Goal: Task Accomplishment & Management: Use online tool/utility

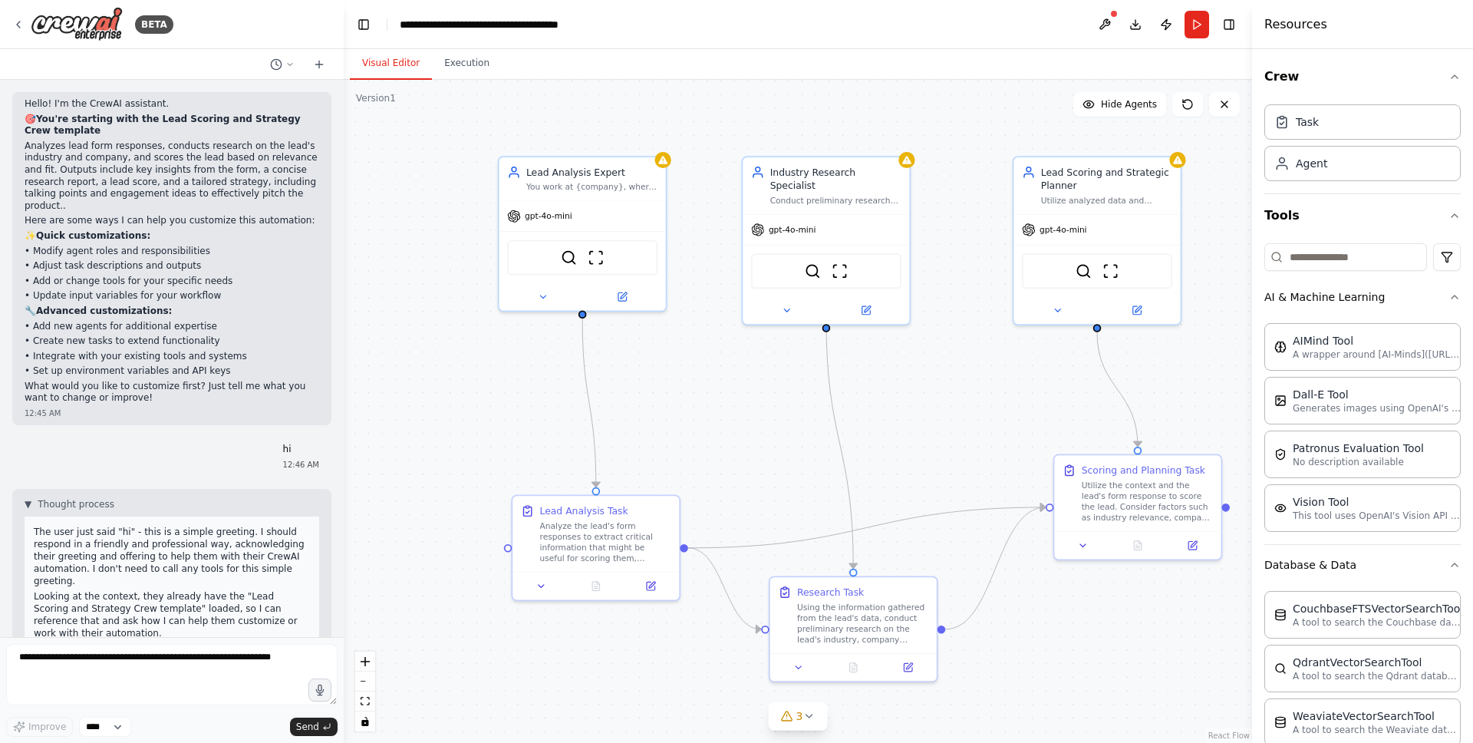
scroll to position [203, 0]
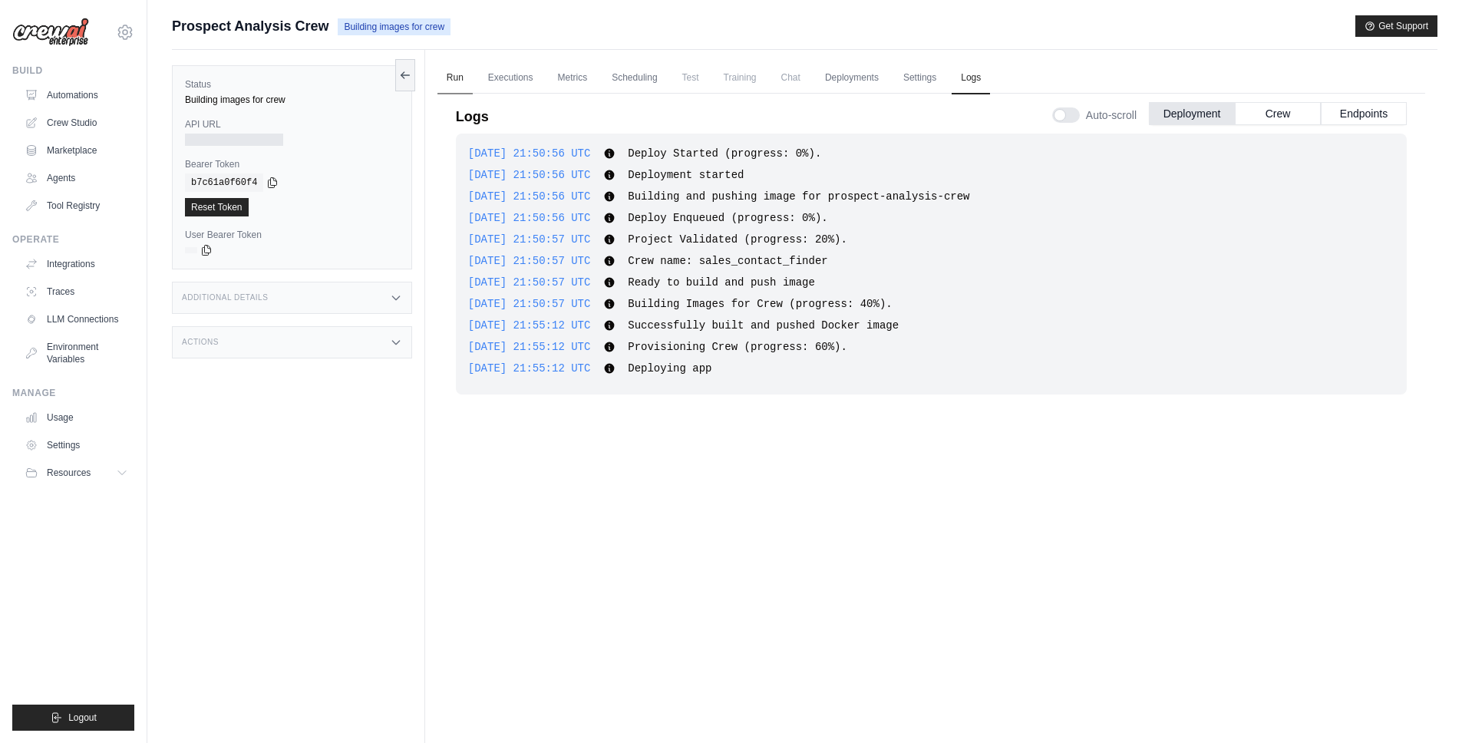
click at [463, 77] on link "Run" at bounding box center [454, 78] width 35 height 32
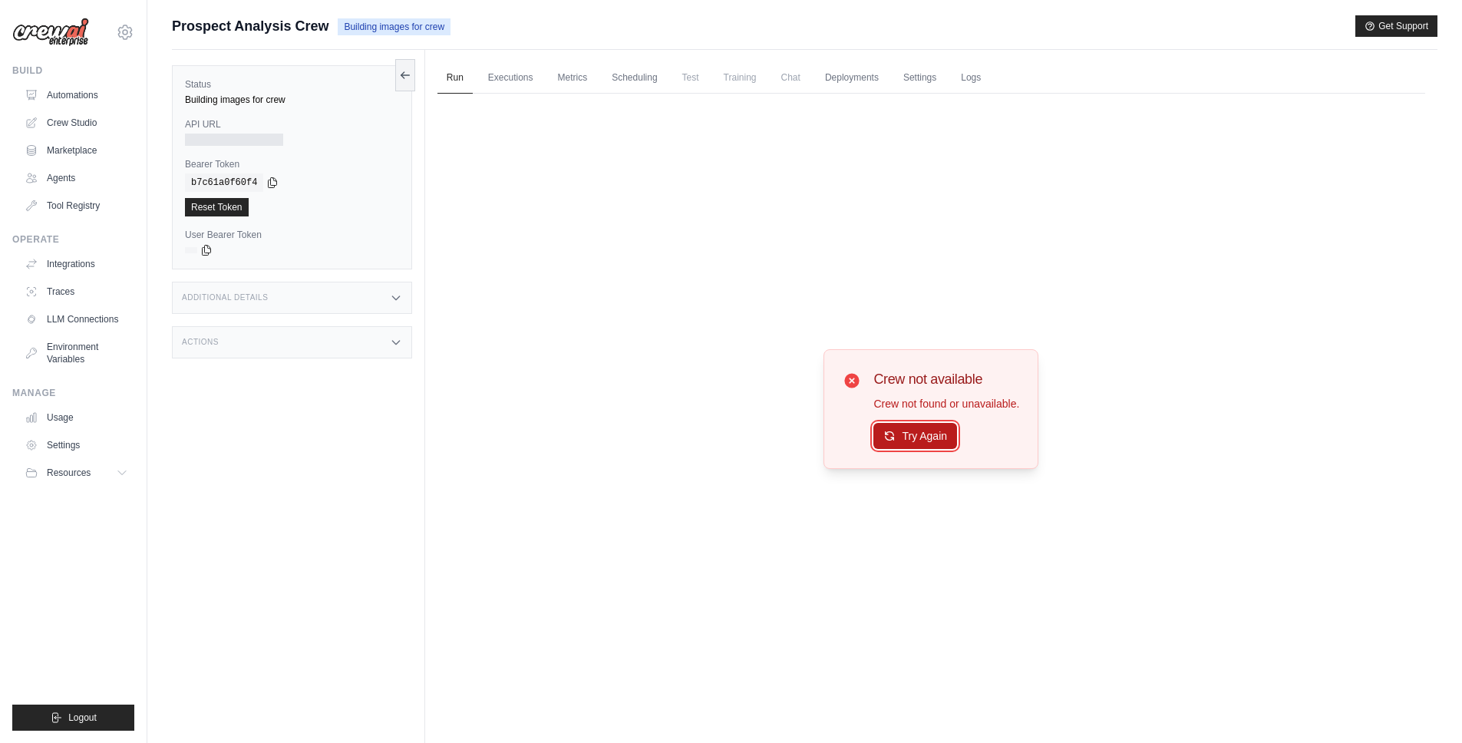
click at [882, 440] on button "Try Again" at bounding box center [915, 436] width 84 height 26
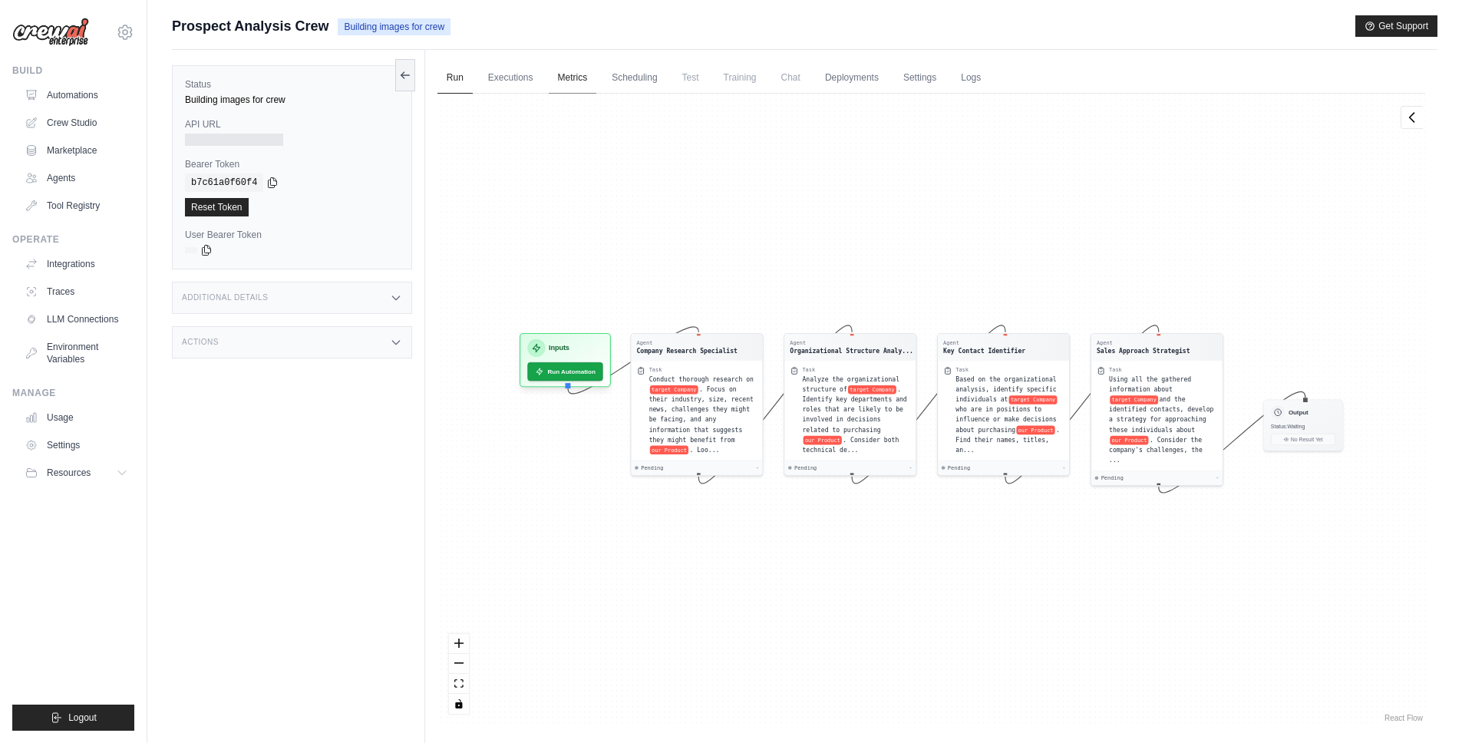
click at [563, 74] on link "Metrics" at bounding box center [573, 78] width 48 height 32
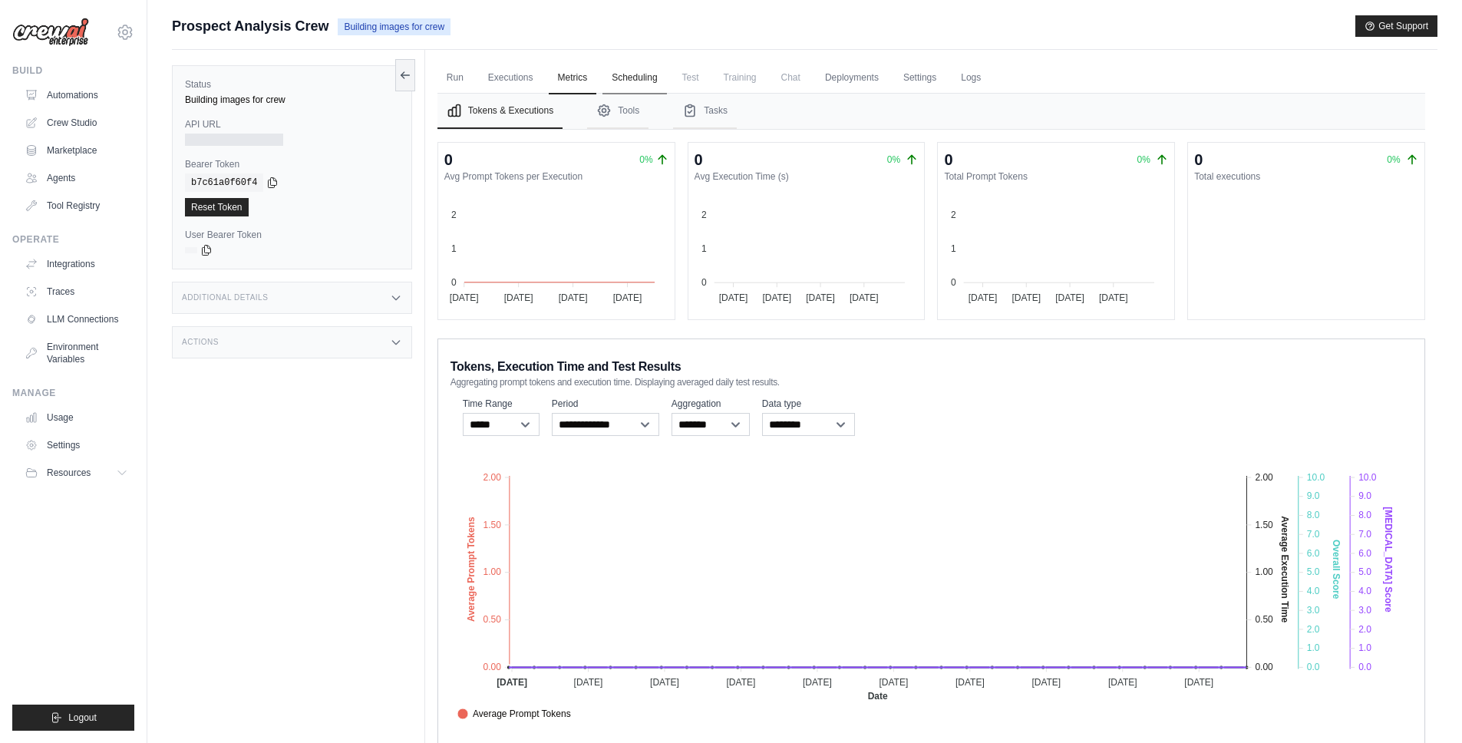
click at [638, 76] on link "Scheduling" at bounding box center [634, 78] width 64 height 32
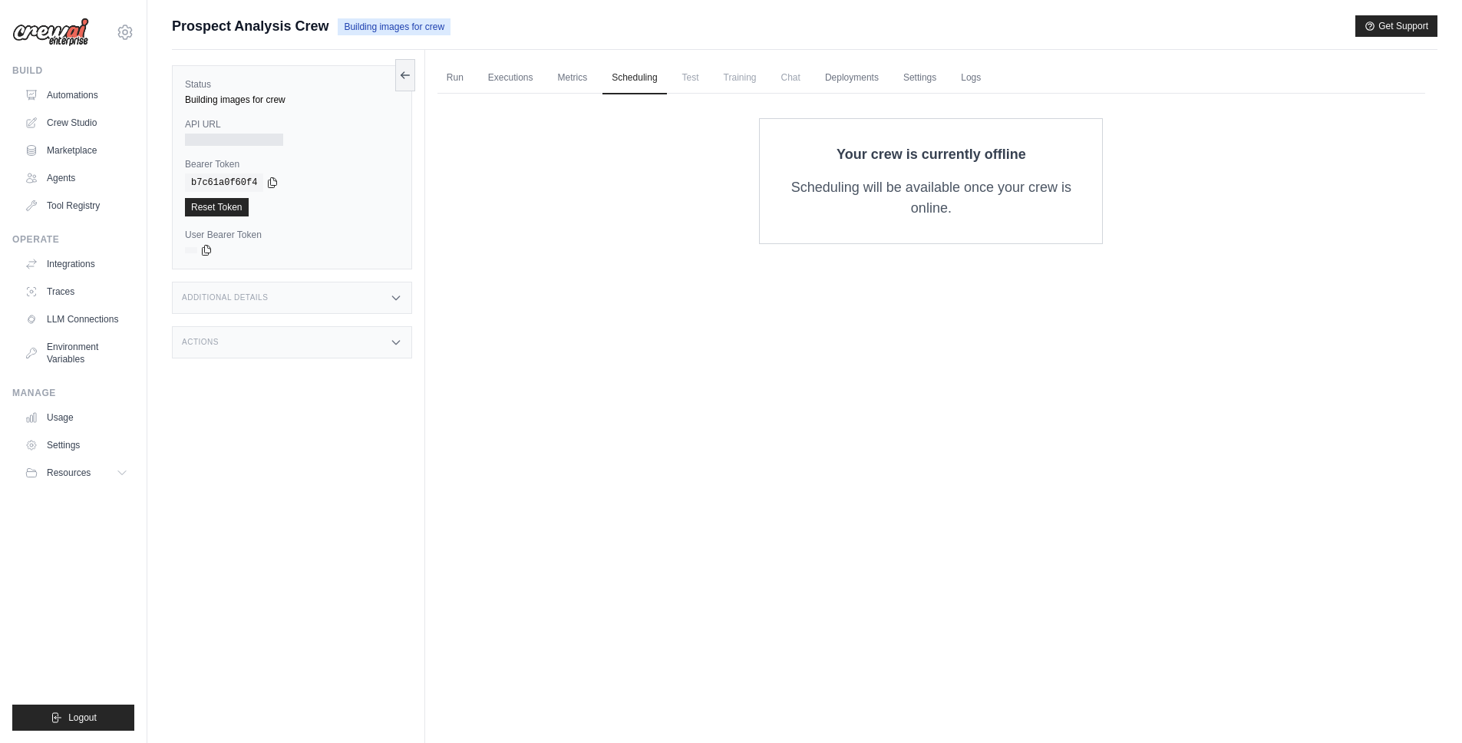
click at [676, 79] on span "Test" at bounding box center [690, 77] width 35 height 31
drag, startPoint x: 684, startPoint y: 77, endPoint x: 697, endPoint y: 77, distance: 12.3
click at [684, 77] on span "Test" at bounding box center [690, 77] width 35 height 31
click at [734, 78] on span "Training" at bounding box center [739, 77] width 51 height 31
click at [919, 79] on link "Settings" at bounding box center [919, 78] width 51 height 32
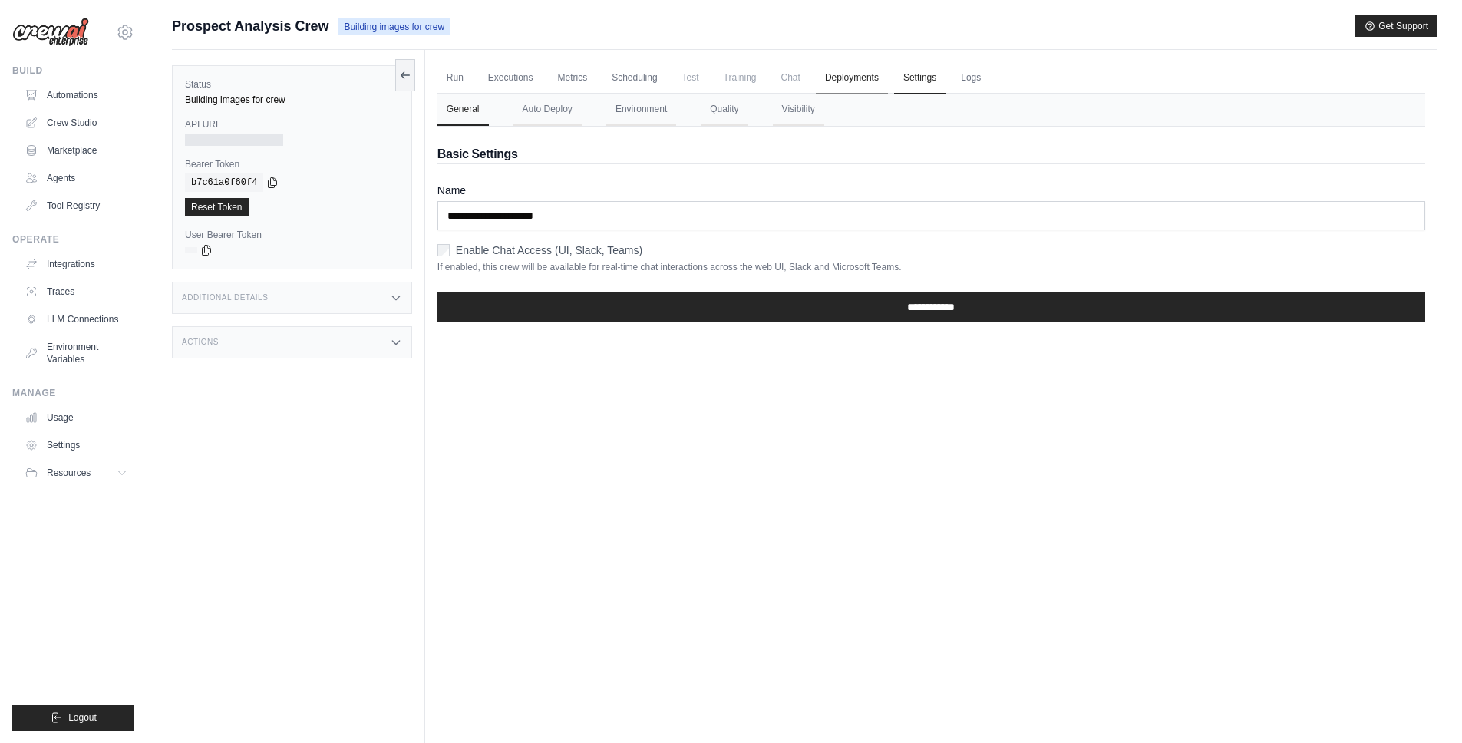
click at [855, 80] on link "Deployments" at bounding box center [852, 78] width 72 height 32
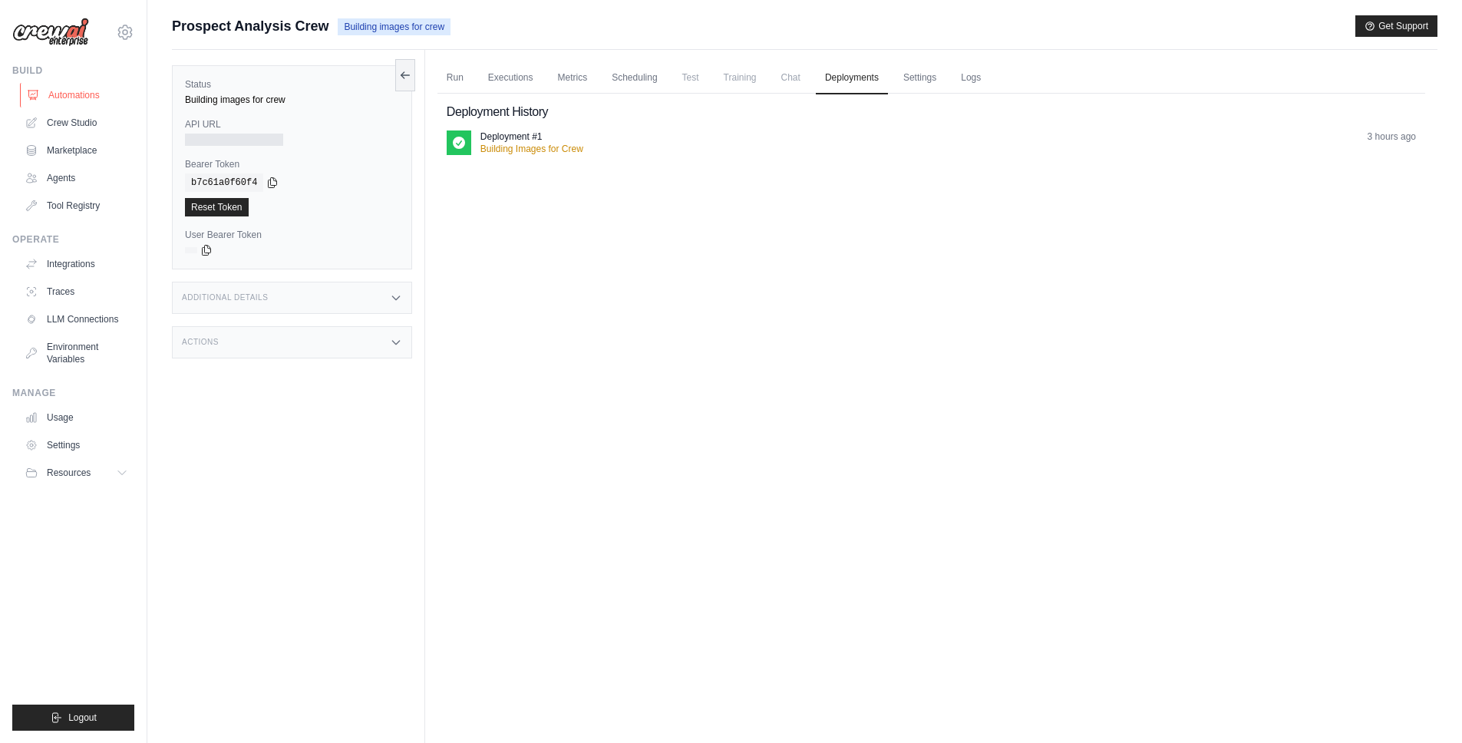
click at [71, 97] on link "Automations" at bounding box center [78, 95] width 116 height 25
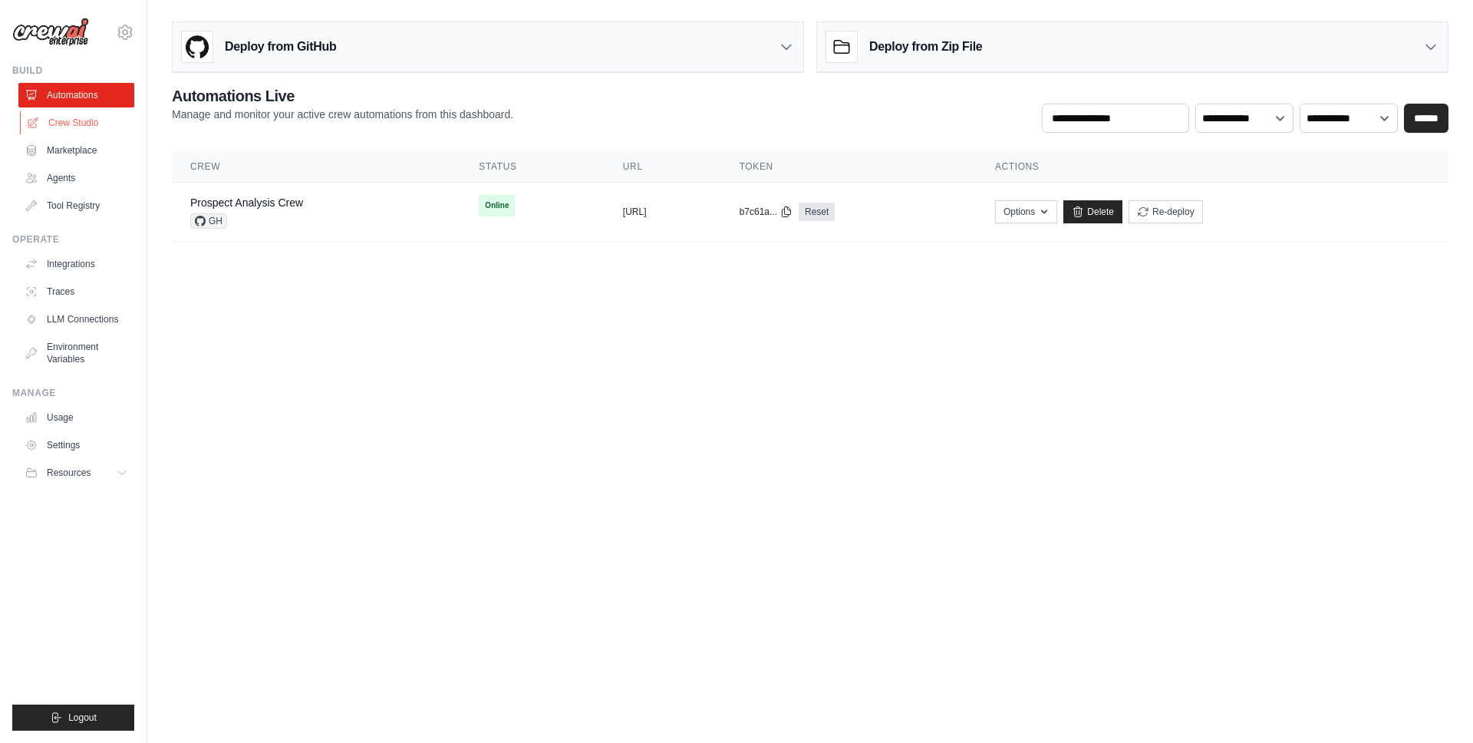
click at [74, 119] on link "Crew Studio" at bounding box center [78, 122] width 116 height 25
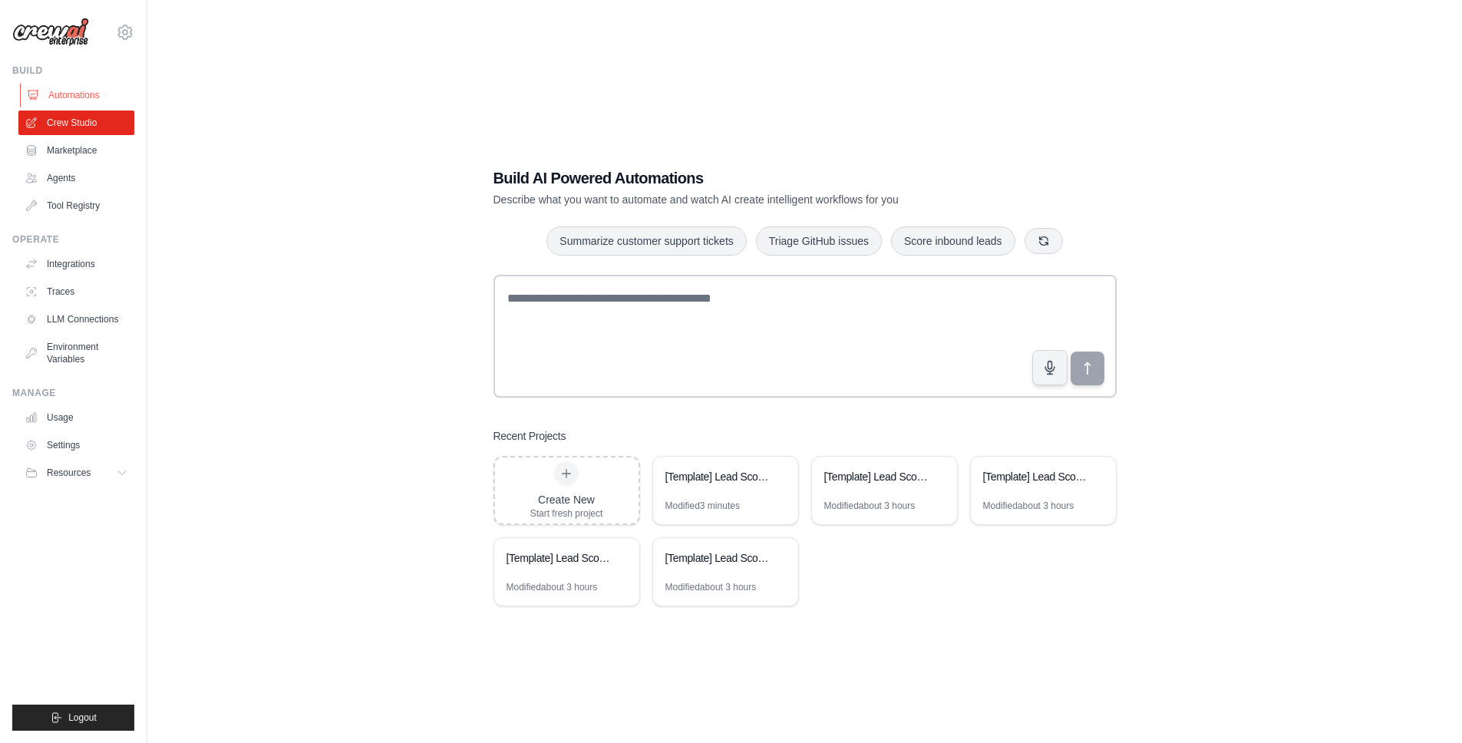
click at [46, 91] on link "Automations" at bounding box center [78, 95] width 116 height 25
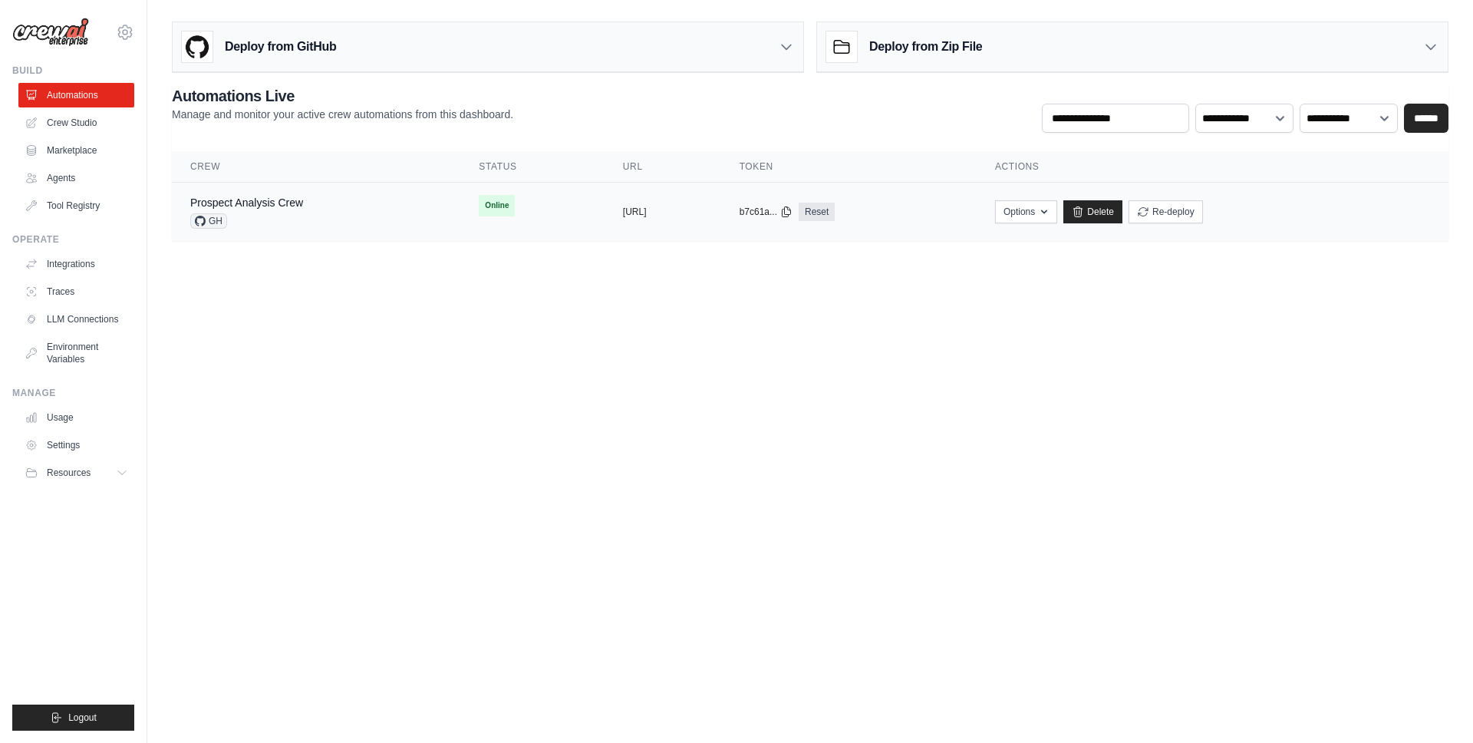
click at [209, 220] on span "GH" at bounding box center [208, 220] width 37 height 15
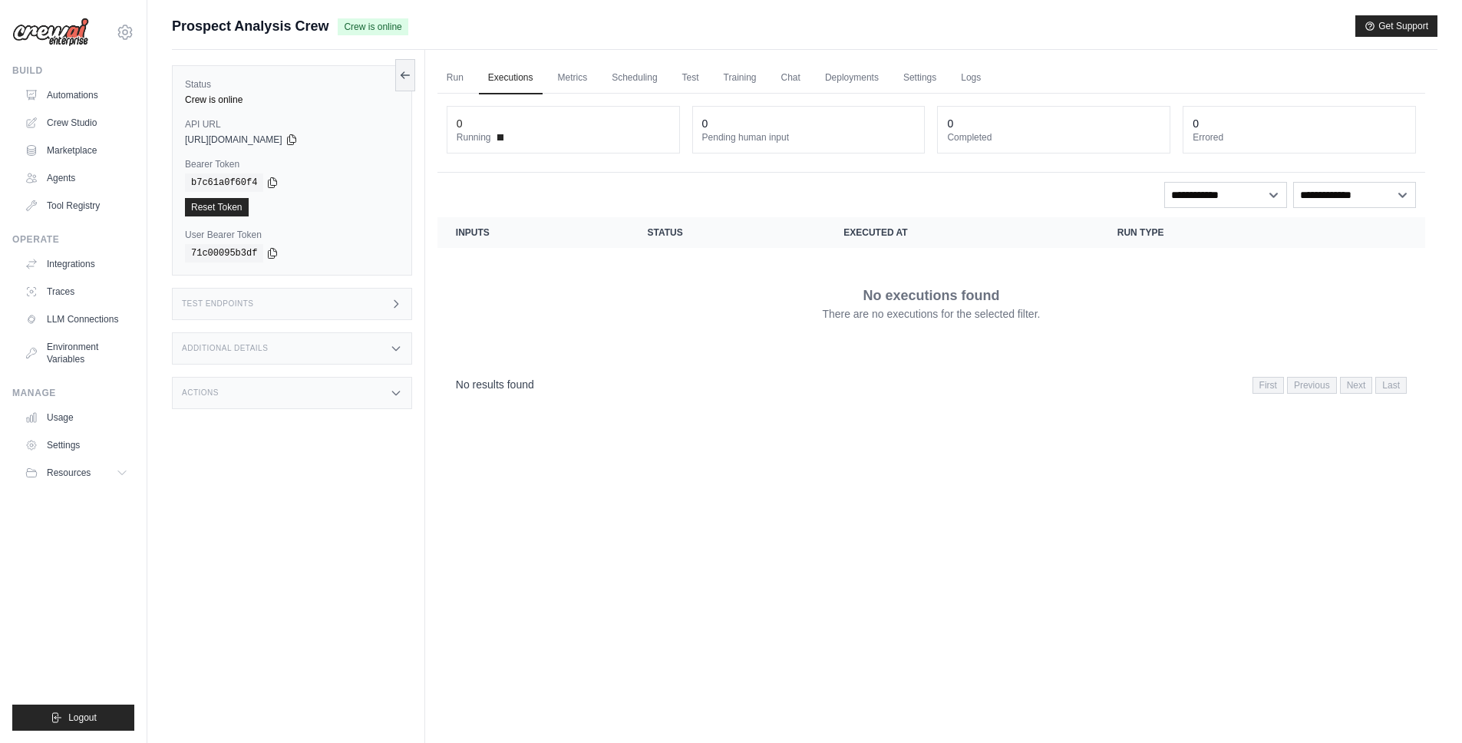
click at [375, 305] on div "Test Endpoints" at bounding box center [292, 304] width 240 height 32
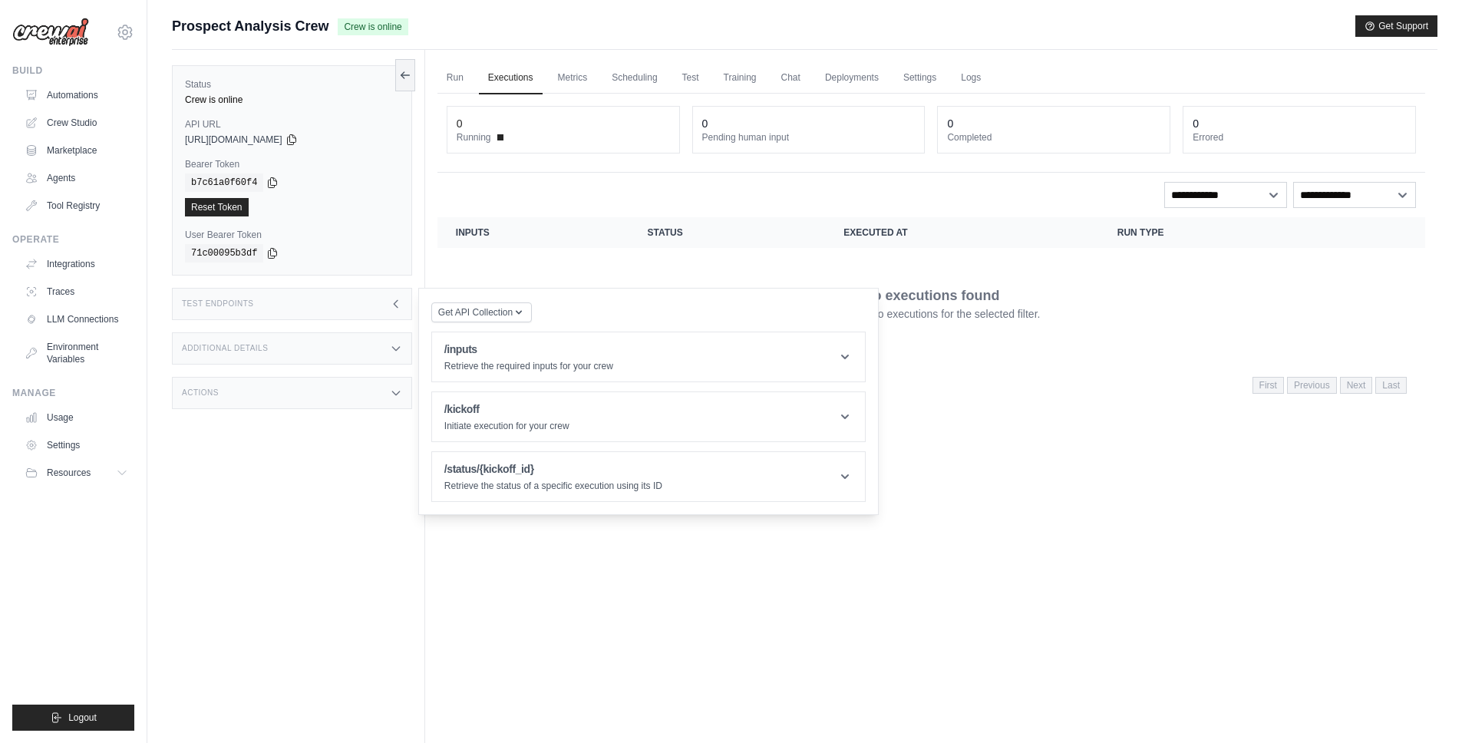
click at [360, 345] on div "Additional Details" at bounding box center [292, 348] width 240 height 32
click at [331, 448] on div "Last Deployed [DATE] 00:50 Version 0.130.0 Branch Default branch Instance Crew" at bounding box center [292, 409] width 240 height 91
click at [320, 474] on div "Actions" at bounding box center [292, 483] width 240 height 32
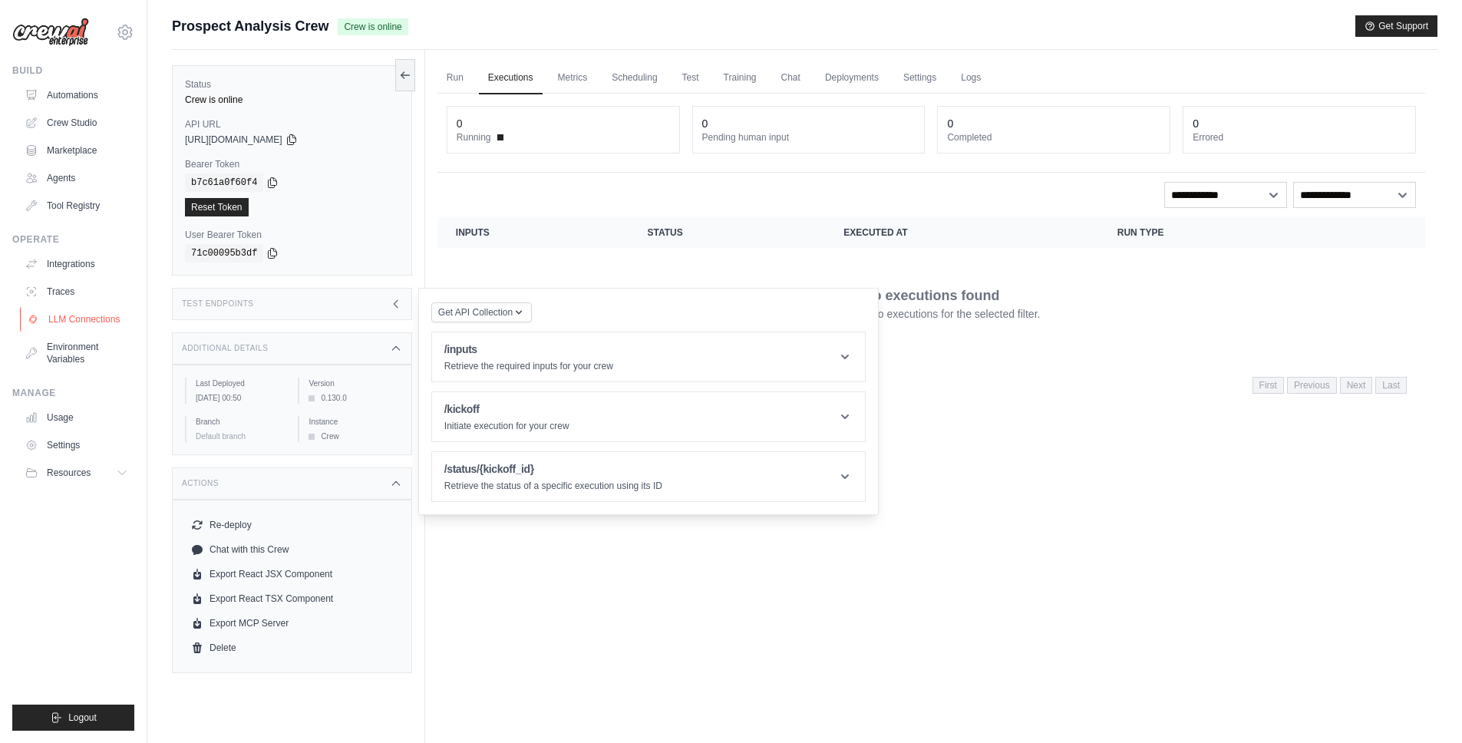
click at [64, 322] on link "LLM Connections" at bounding box center [78, 319] width 116 height 25
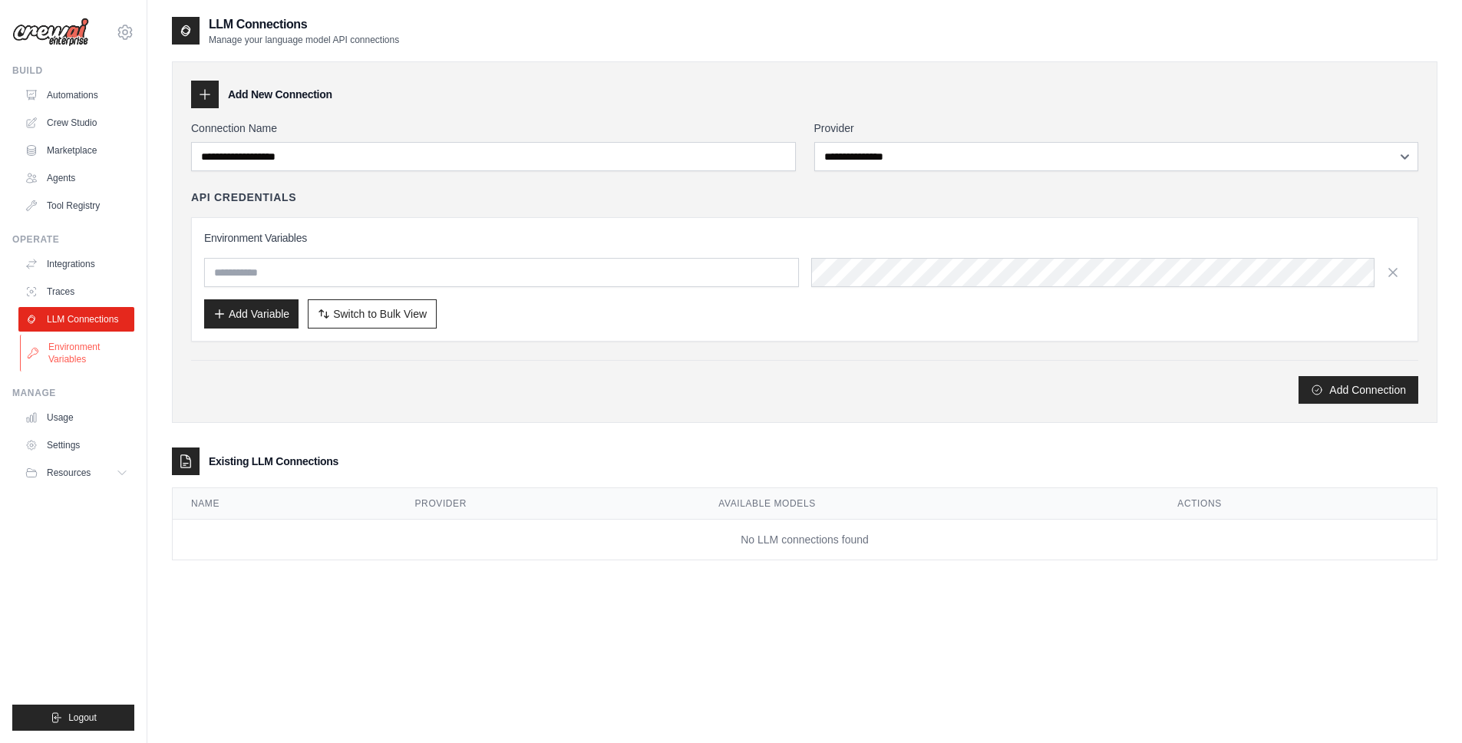
click at [67, 345] on link "Environment Variables" at bounding box center [78, 353] width 116 height 37
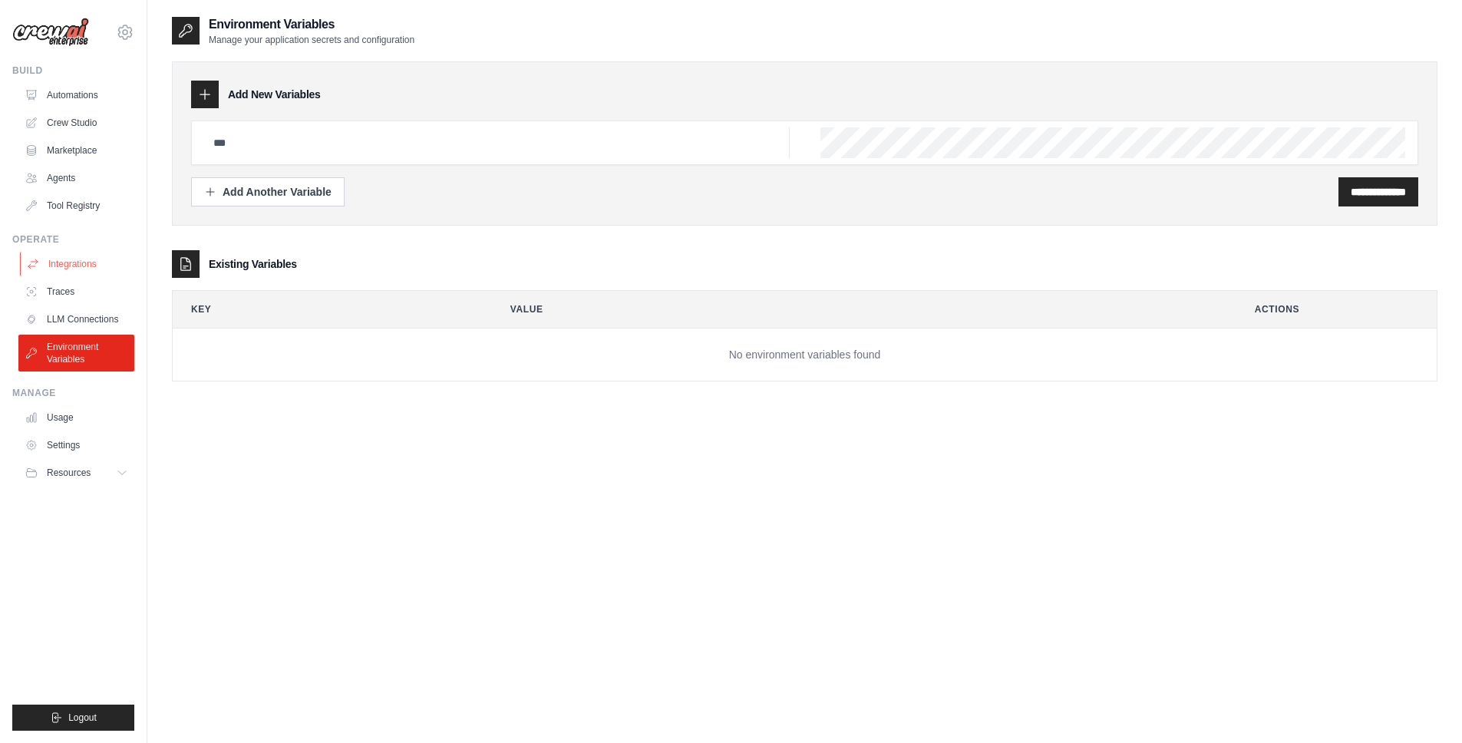
click at [38, 258] on icon at bounding box center [33, 264] width 12 height 12
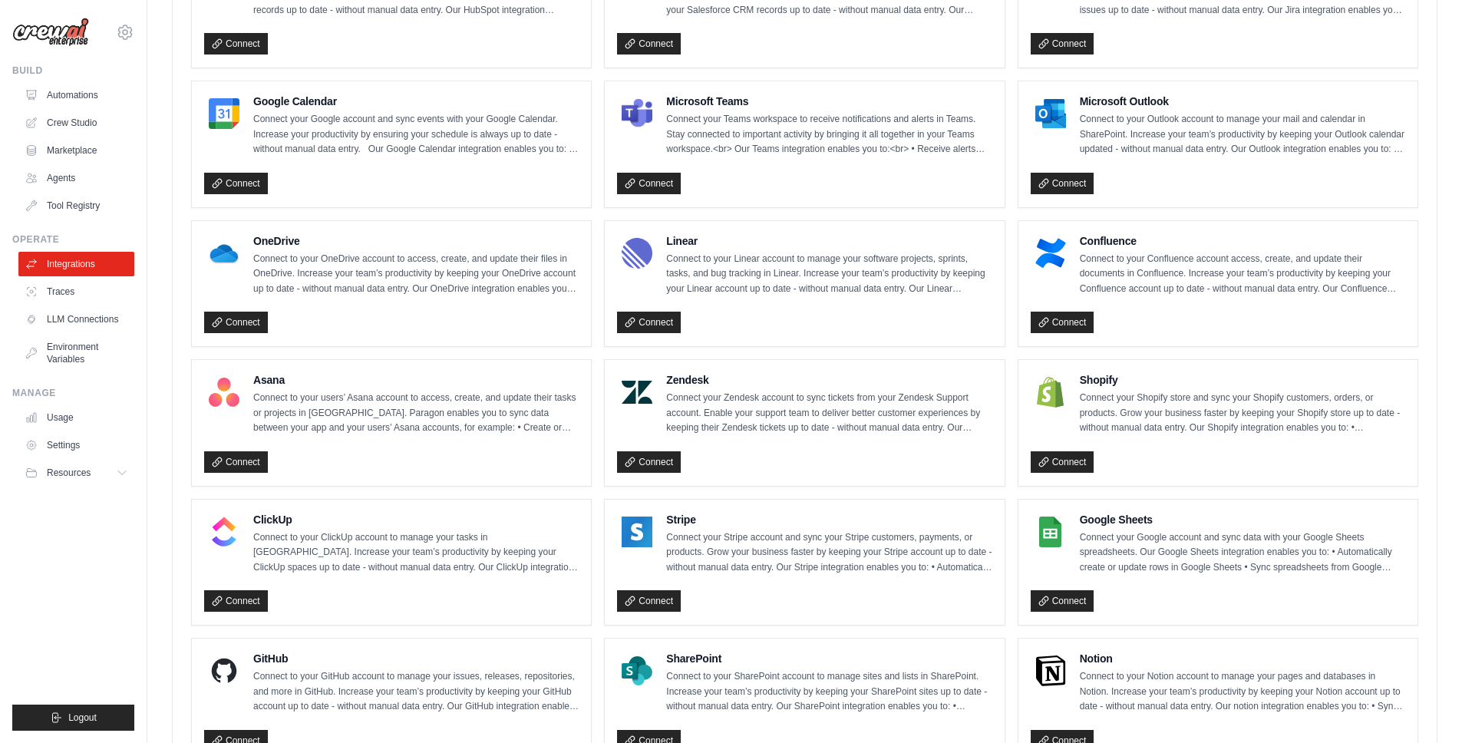
scroll to position [869, 0]
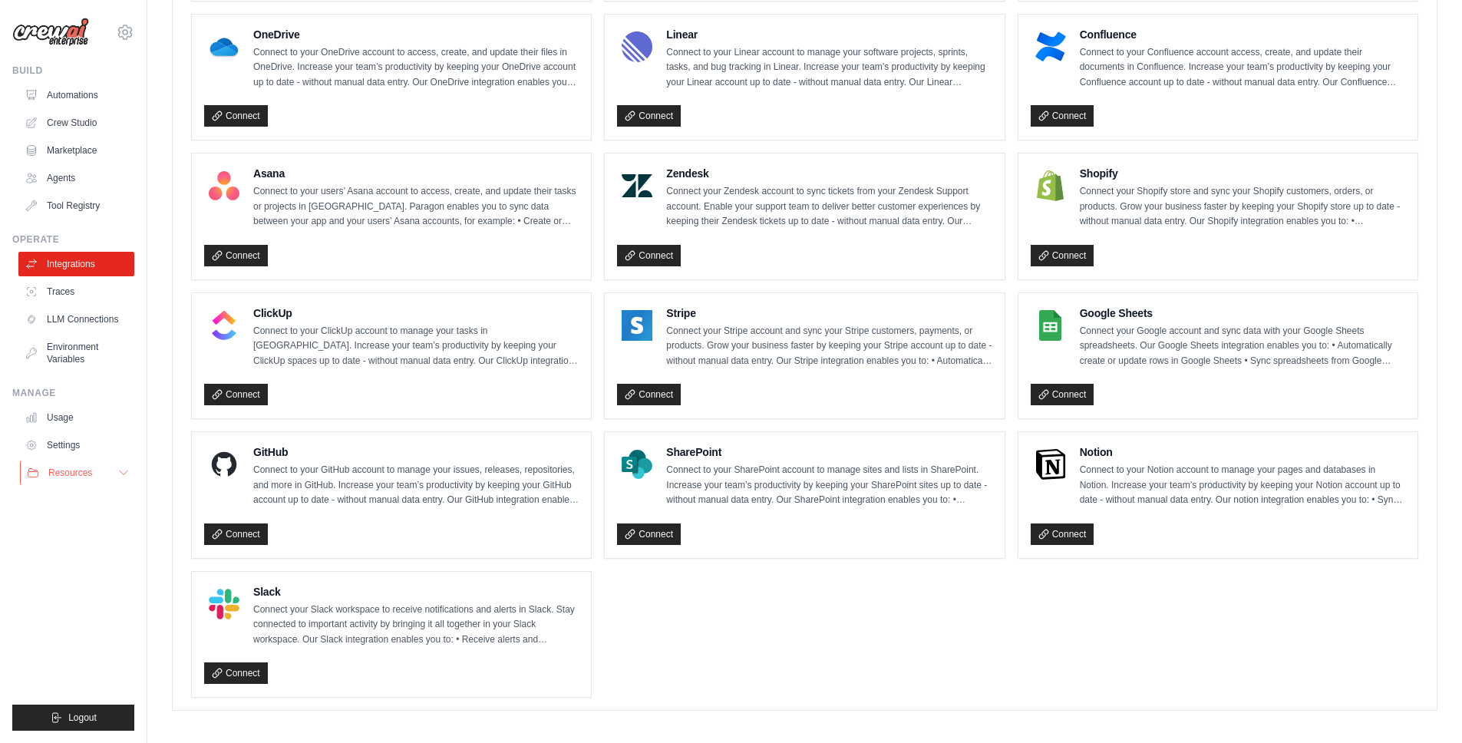
click at [87, 468] on span "Resources" at bounding box center [70, 473] width 44 height 12
click at [87, 448] on link "Settings" at bounding box center [78, 445] width 116 height 25
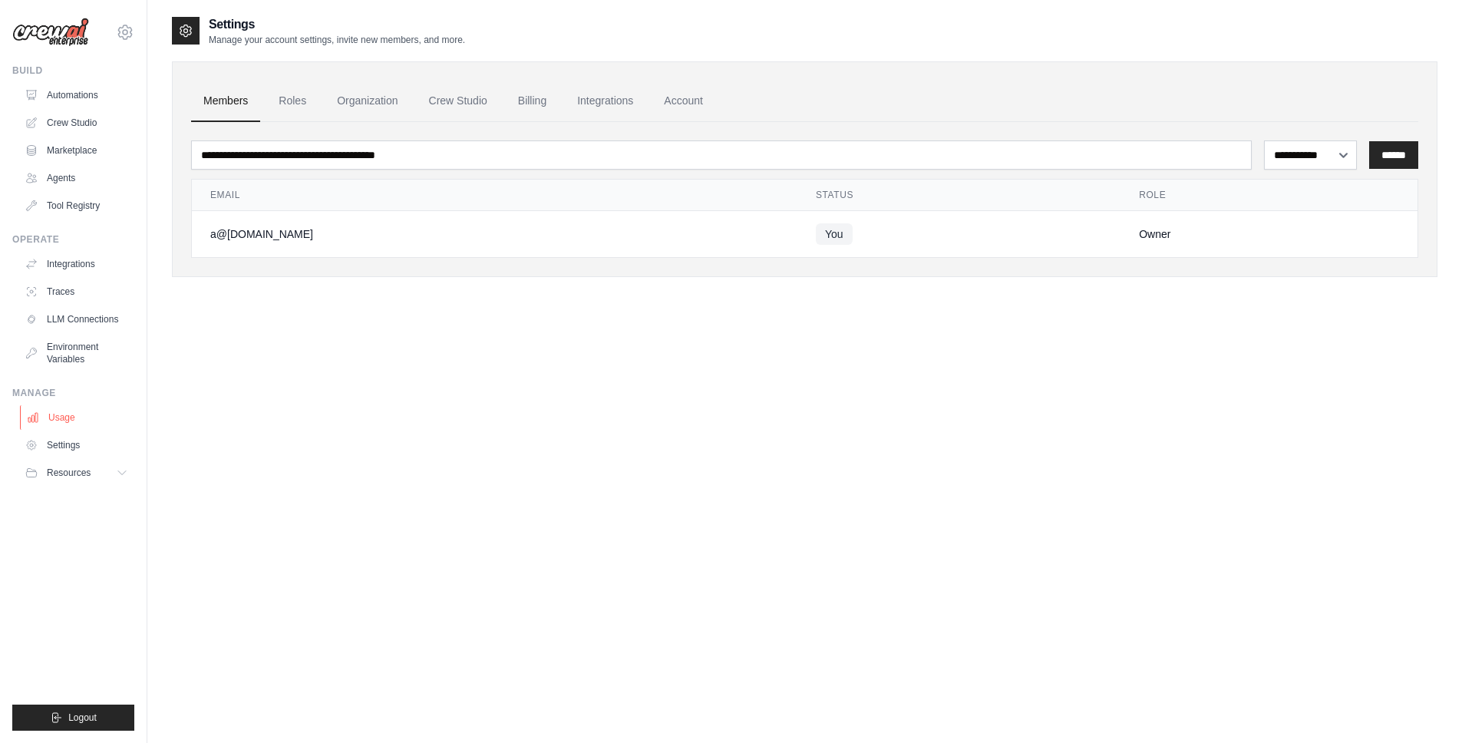
click at [67, 421] on link "Usage" at bounding box center [78, 417] width 116 height 25
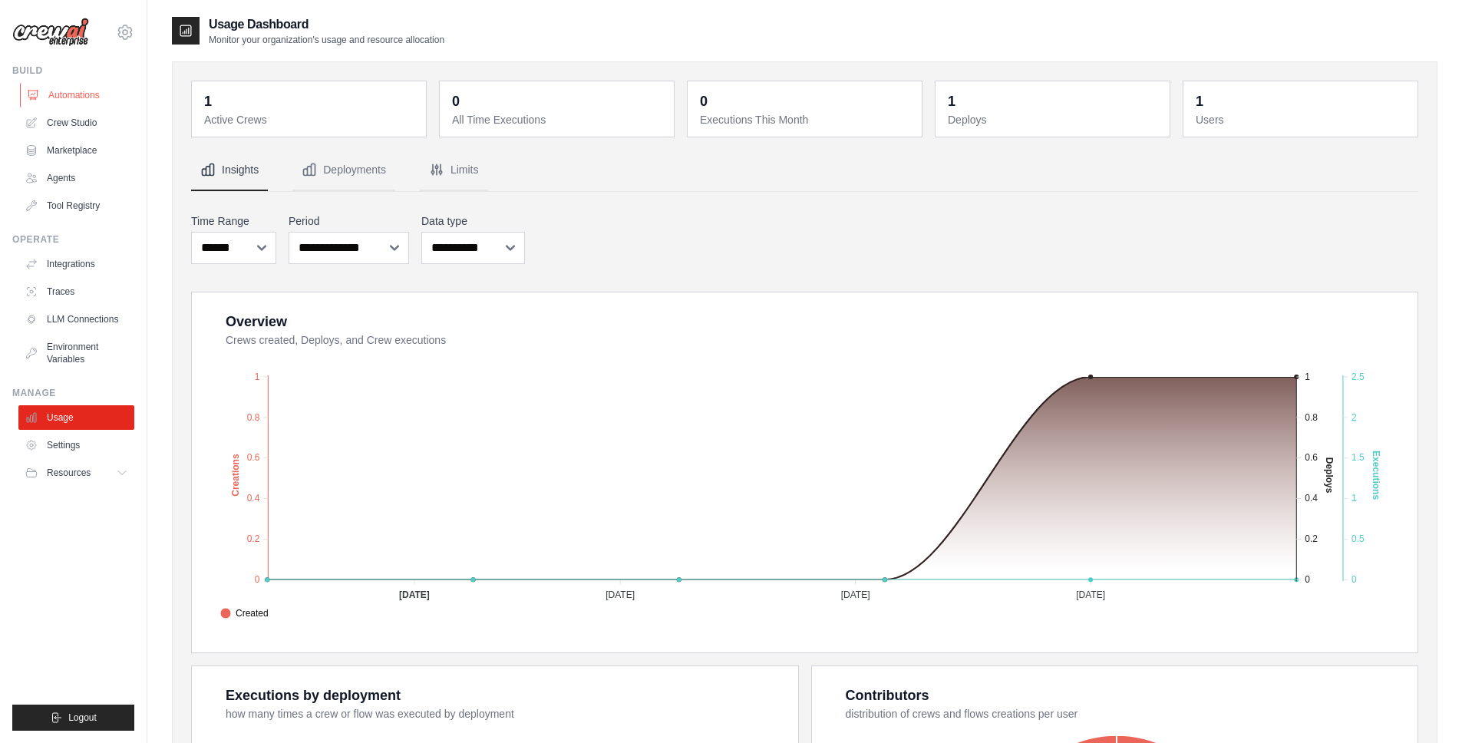
click at [61, 100] on link "Automations" at bounding box center [78, 95] width 116 height 25
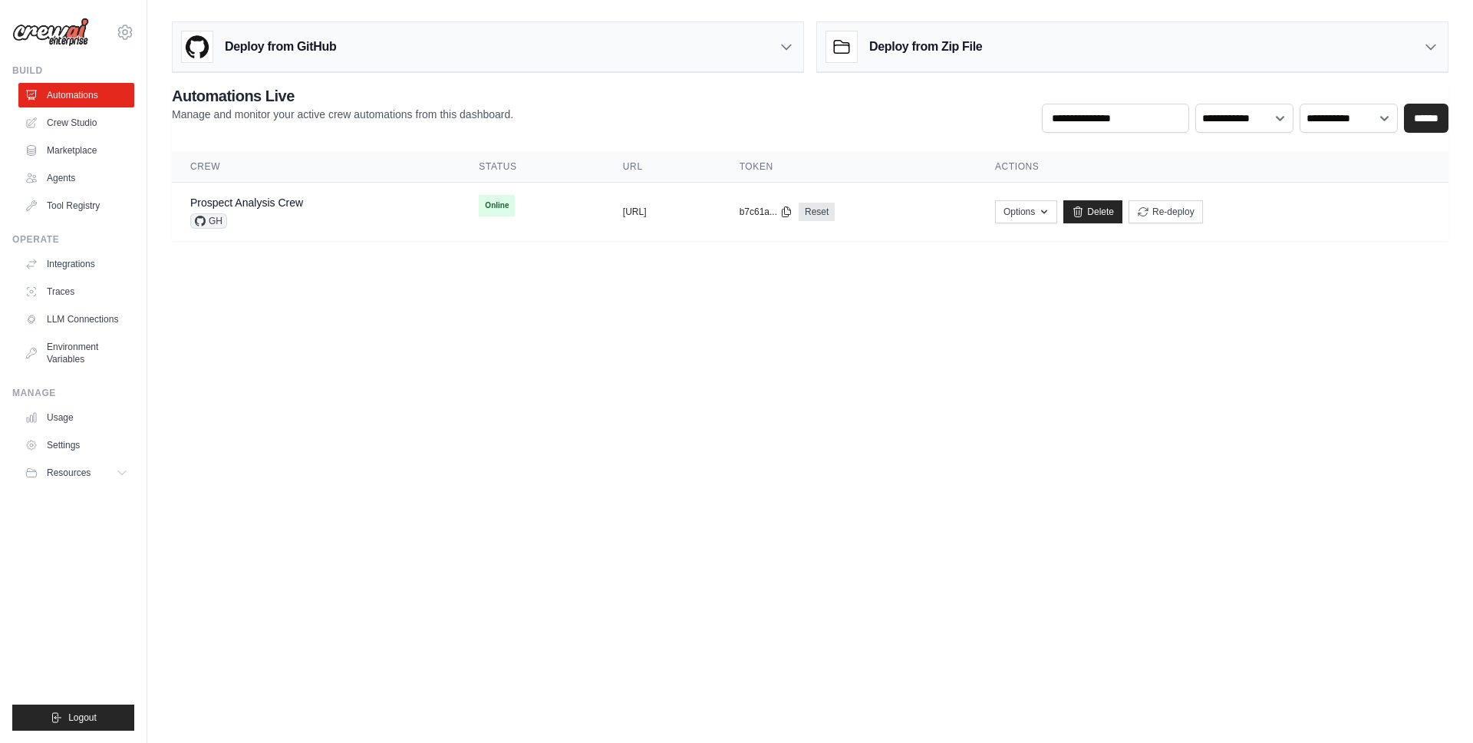
click at [421, 44] on div "Deploy from GitHub" at bounding box center [488, 47] width 631 height 50
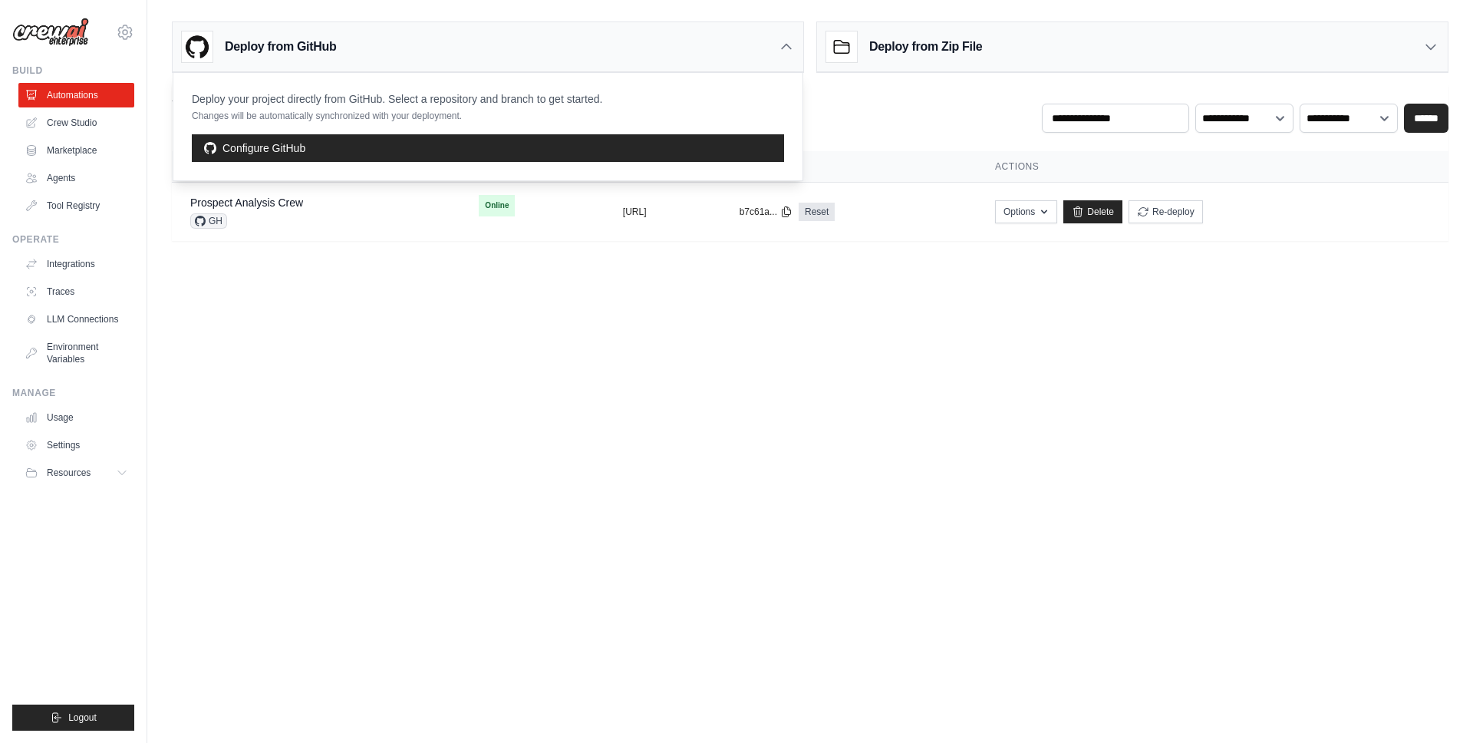
drag, startPoint x: 1157, startPoint y: 516, endPoint x: 1150, endPoint y: 504, distance: 14.1
click at [1157, 515] on body "a@dj0469gx21e4z6e323n6pc2smjsag04p.oastify.com Settings Build Automations Crew …" at bounding box center [736, 371] width 1473 height 743
click at [87, 146] on link "Marketplace" at bounding box center [78, 150] width 116 height 25
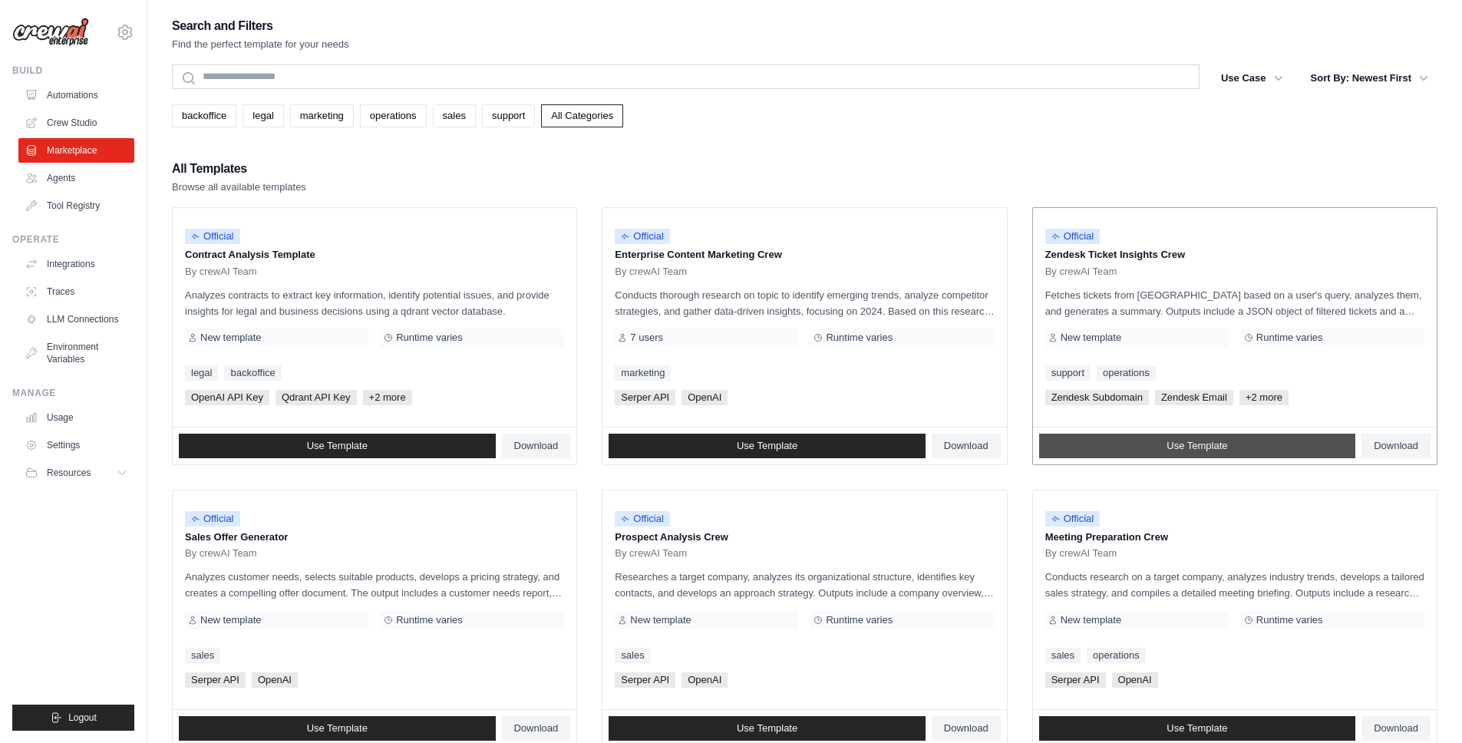
click at [1229, 446] on link "Use Template" at bounding box center [1197, 446] width 317 height 25
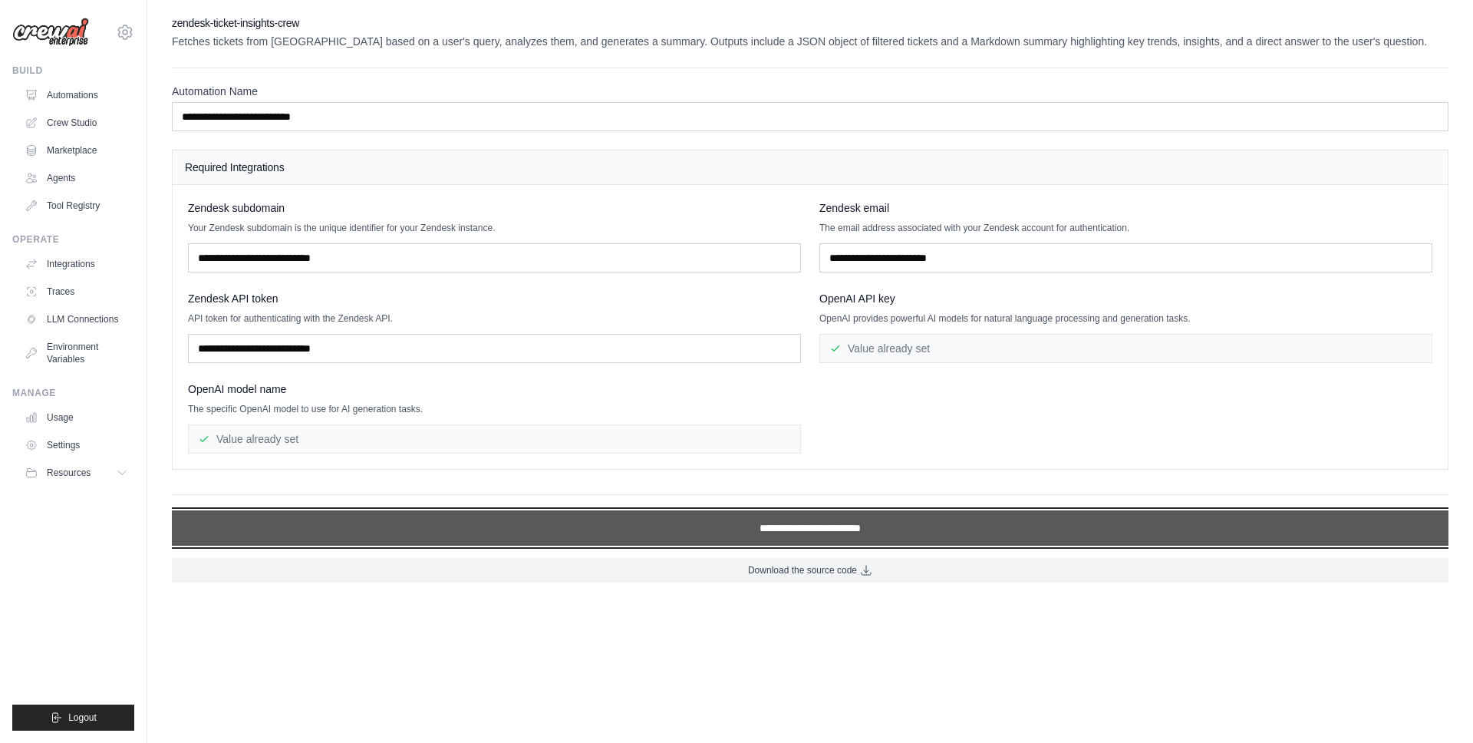
click at [846, 535] on input "**********" at bounding box center [810, 527] width 1277 height 35
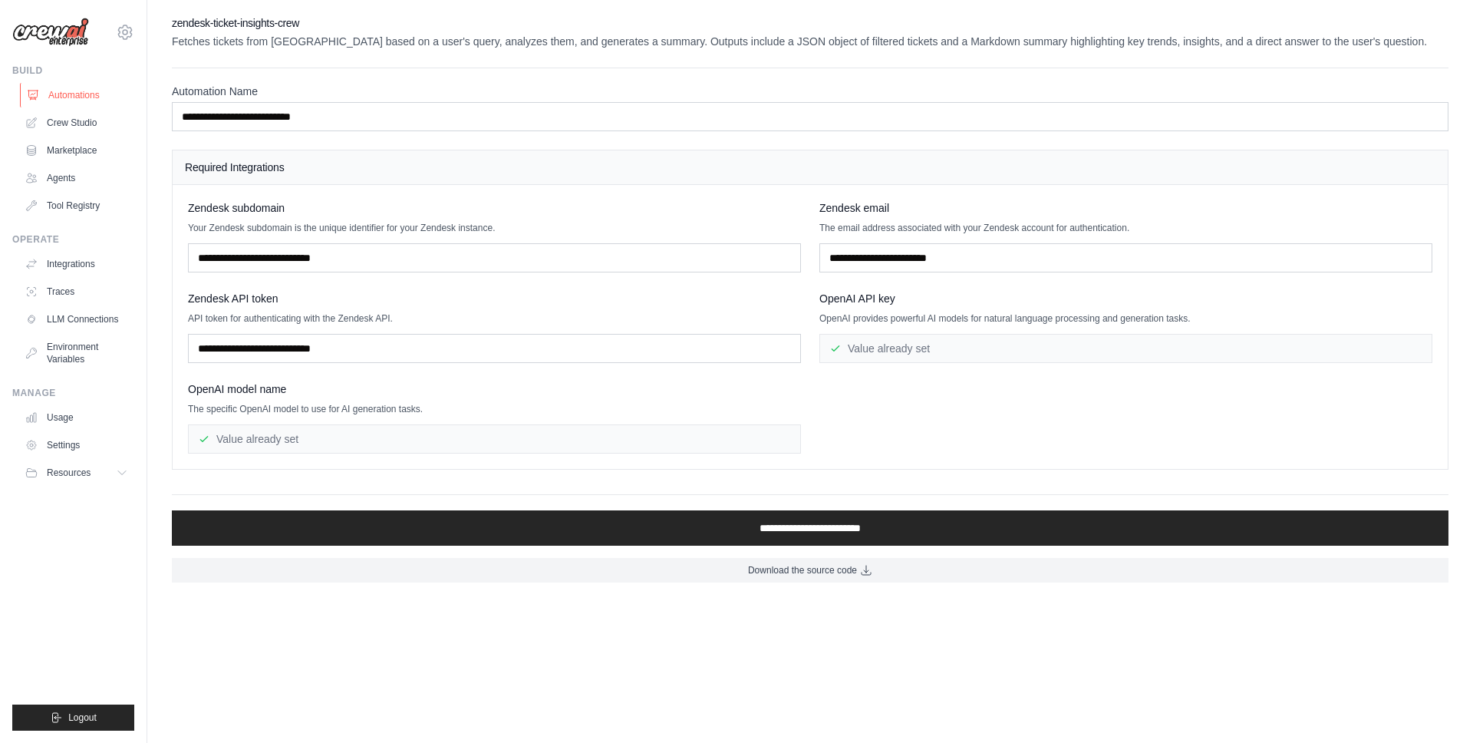
click at [77, 96] on link "Automations" at bounding box center [78, 95] width 116 height 25
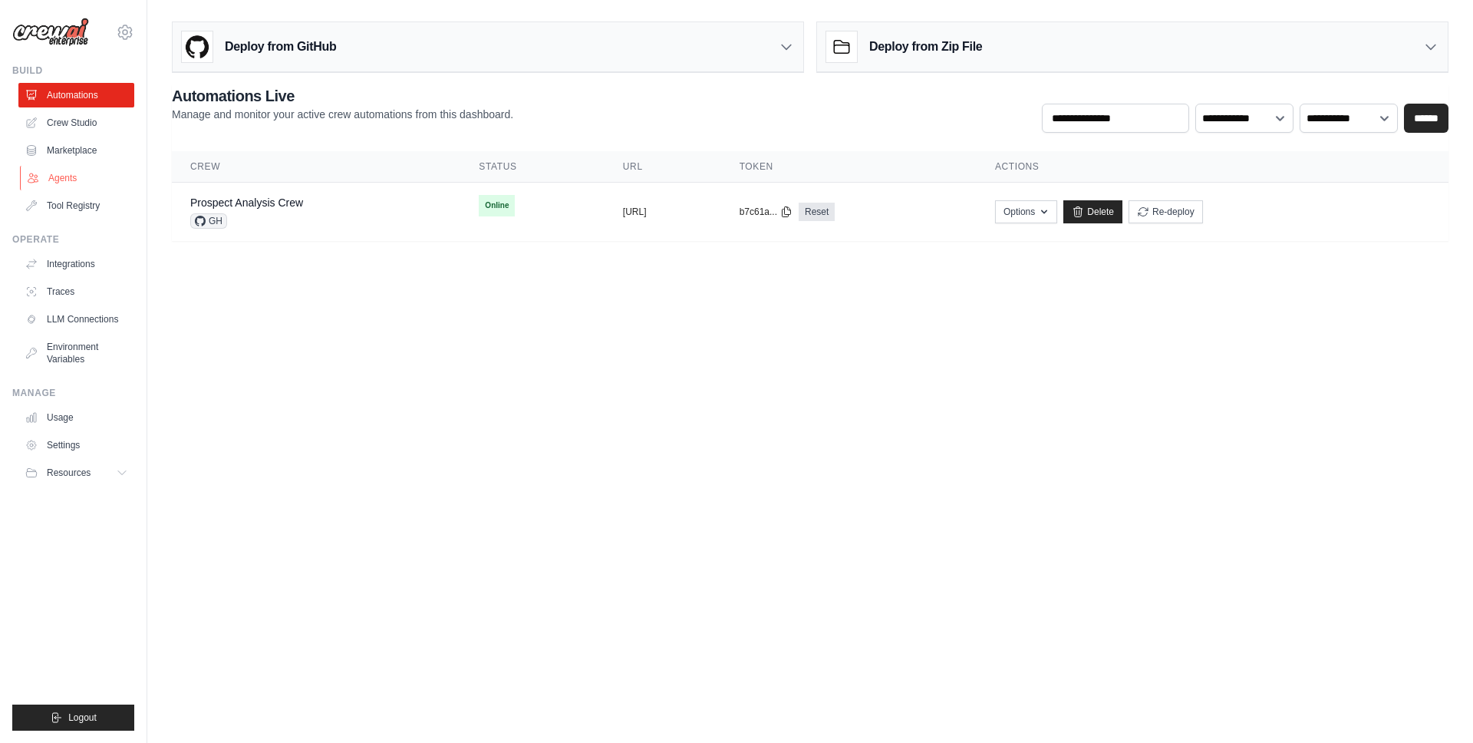
click at [81, 174] on link "Agents" at bounding box center [78, 178] width 116 height 25
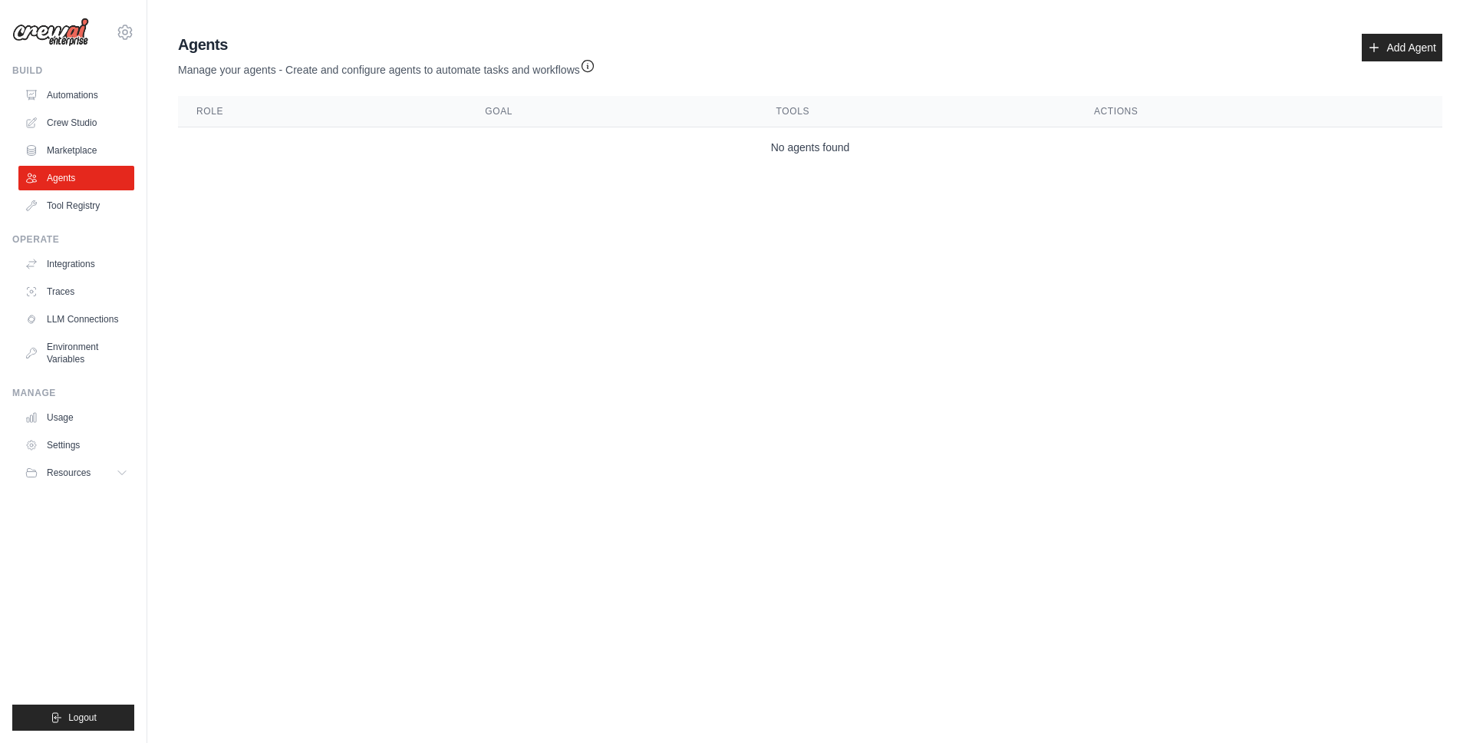
click at [81, 147] on link "Marketplace" at bounding box center [76, 150] width 116 height 25
